Goal: Transaction & Acquisition: Purchase product/service

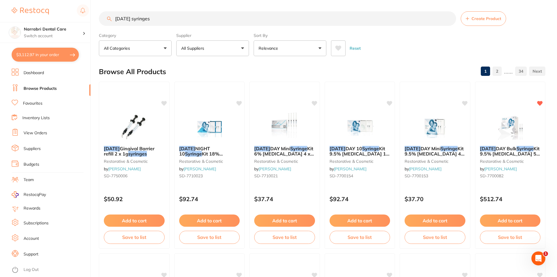
scroll to position [0, 0]
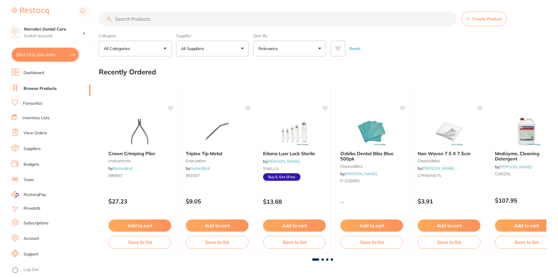
click at [29, 50] on button "$512.74 in your order" at bounding box center [45, 55] width 67 height 14
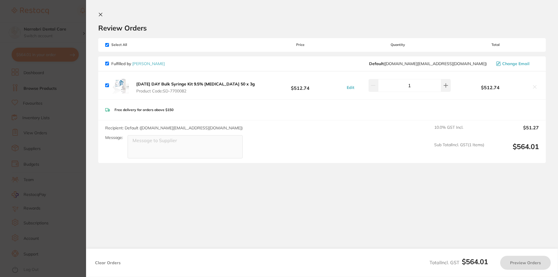
checkbox input "true"
